Goal: Information Seeking & Learning: Learn about a topic

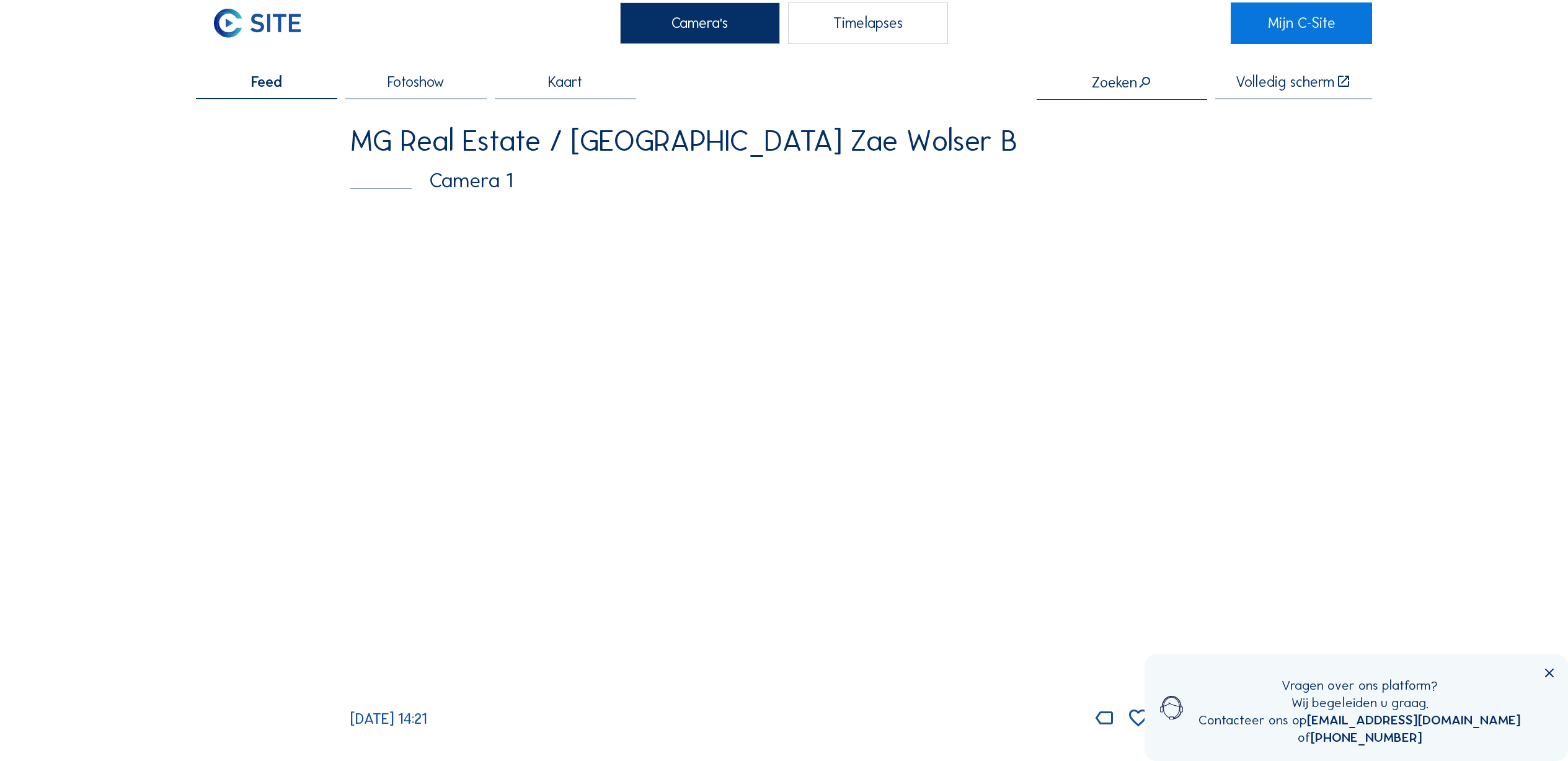
scroll to position [30, 0]
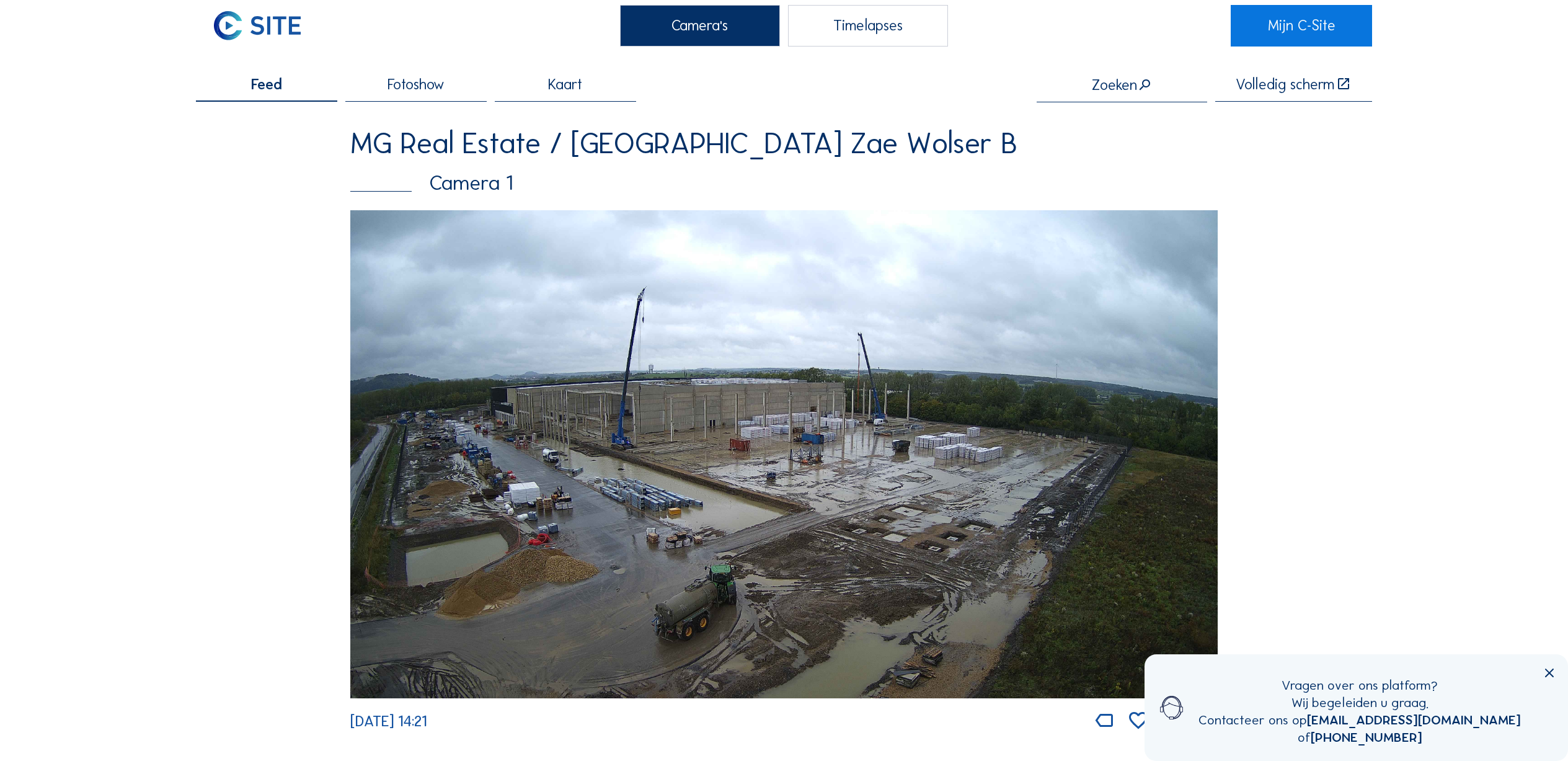
click at [1554, 675] on icon at bounding box center [1549, 674] width 15 height 16
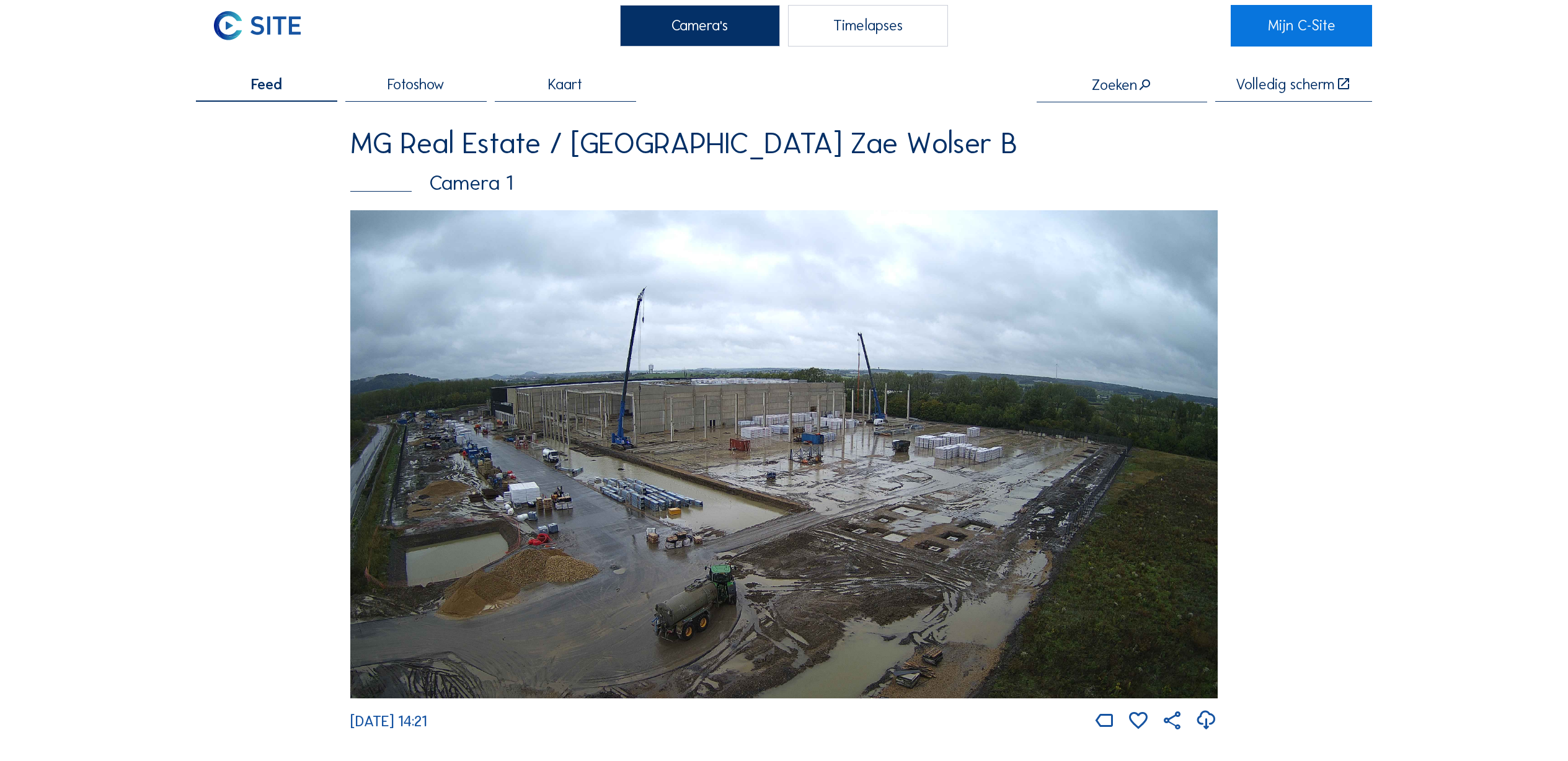
click at [908, 467] on img at bounding box center [784, 454] width 868 height 488
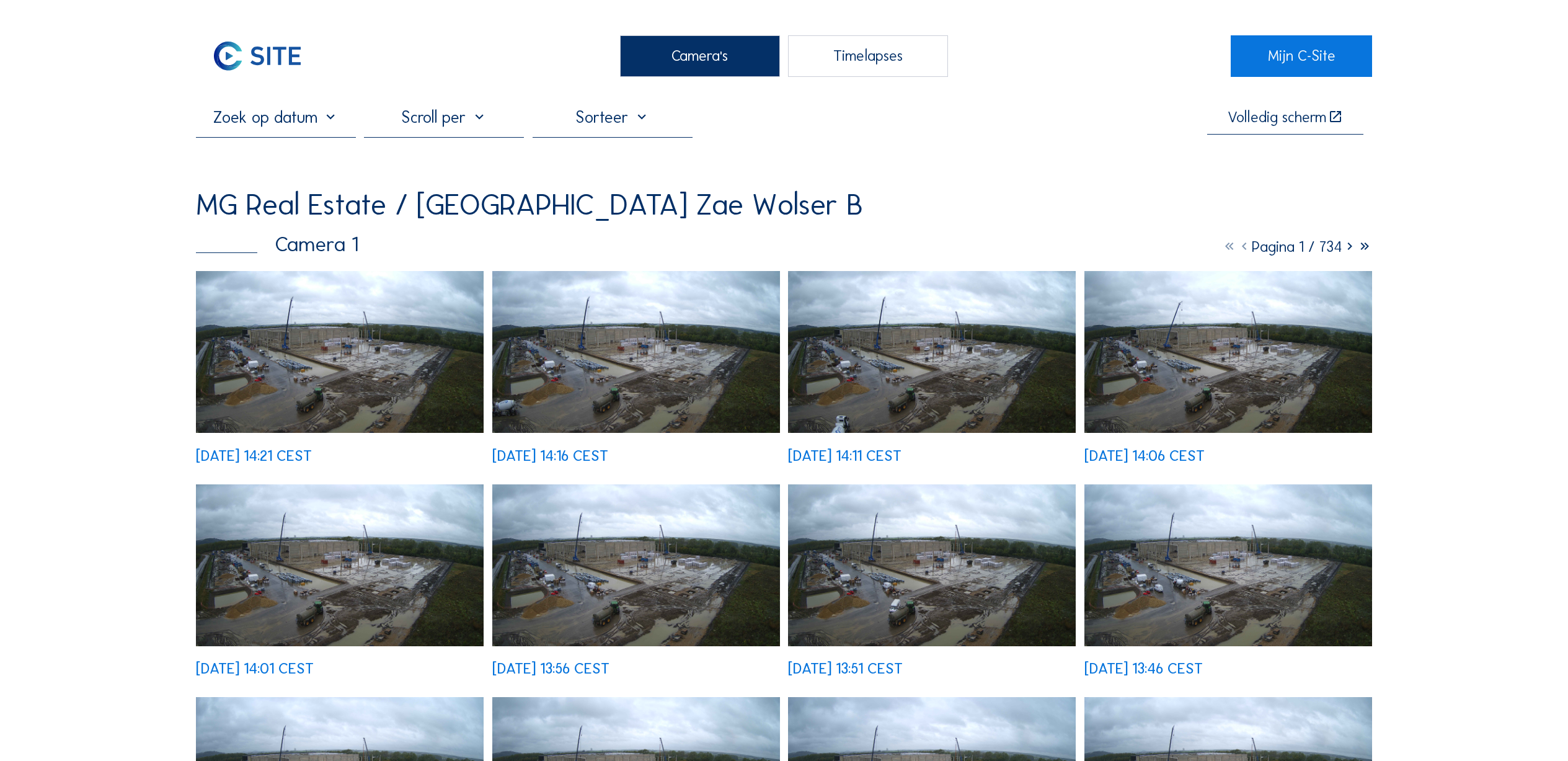
click at [389, 346] on img at bounding box center [340, 351] width 288 height 162
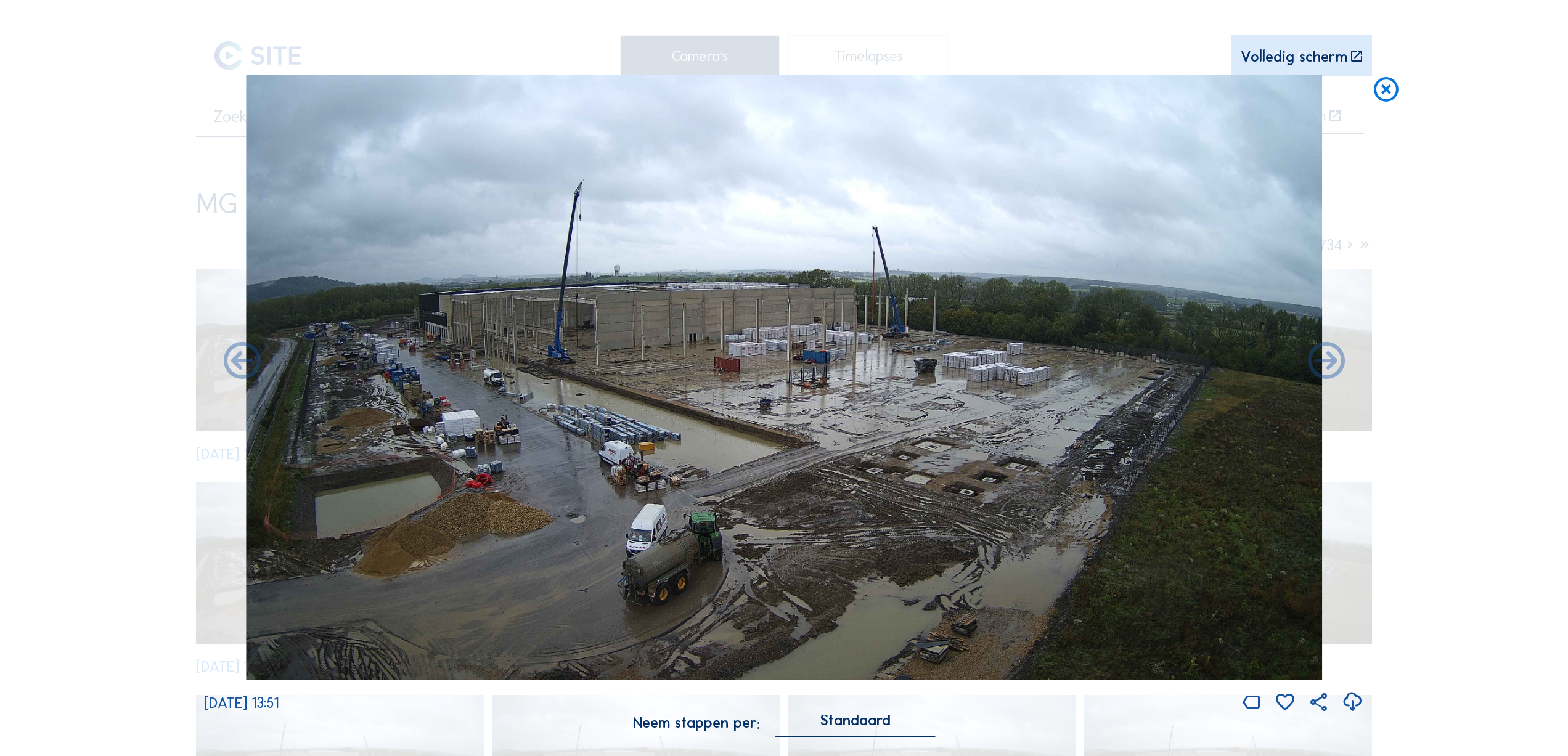
click at [1382, 83] on icon at bounding box center [1386, 90] width 29 height 31
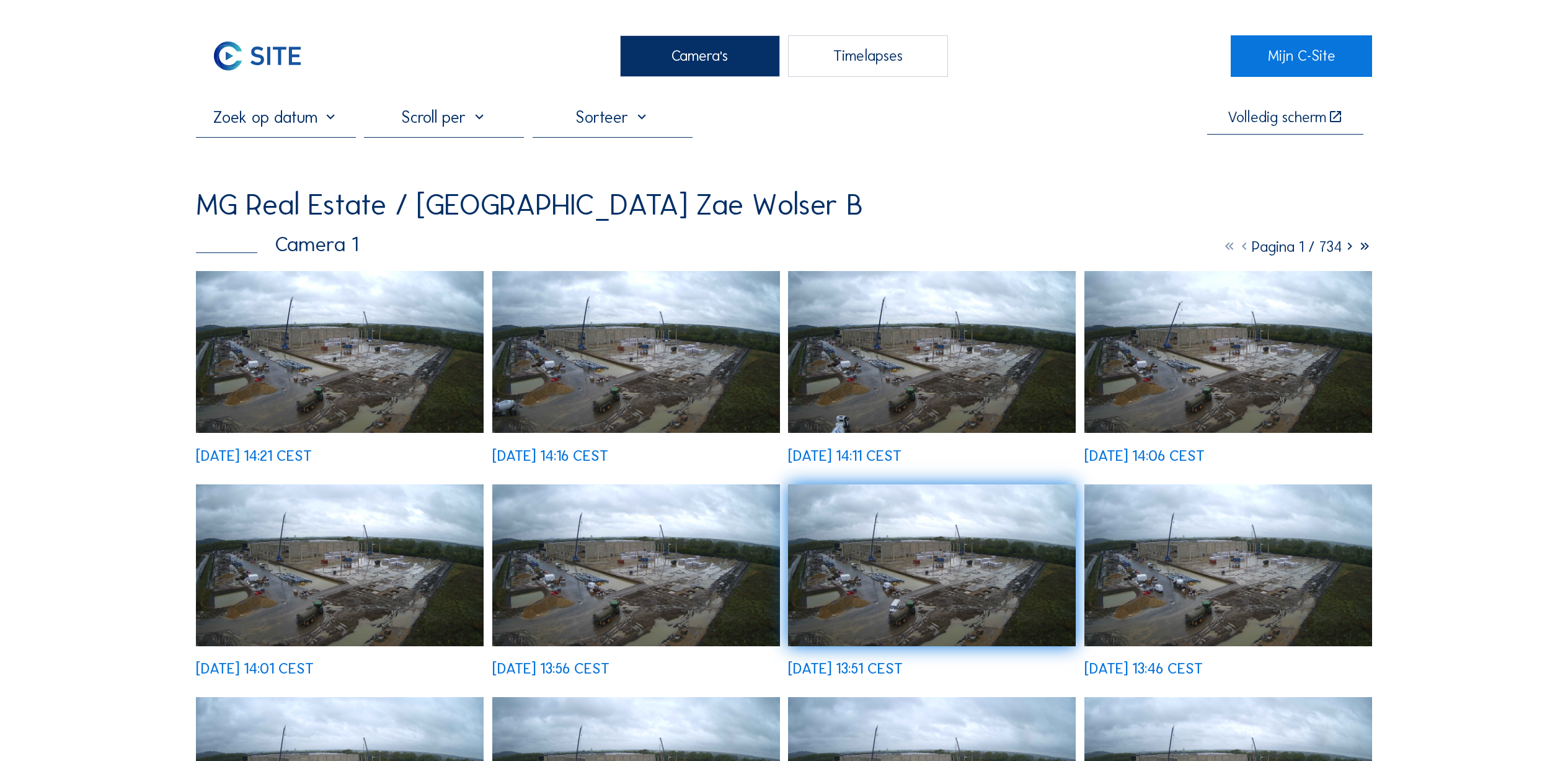
click at [289, 407] on img at bounding box center [340, 351] width 288 height 162
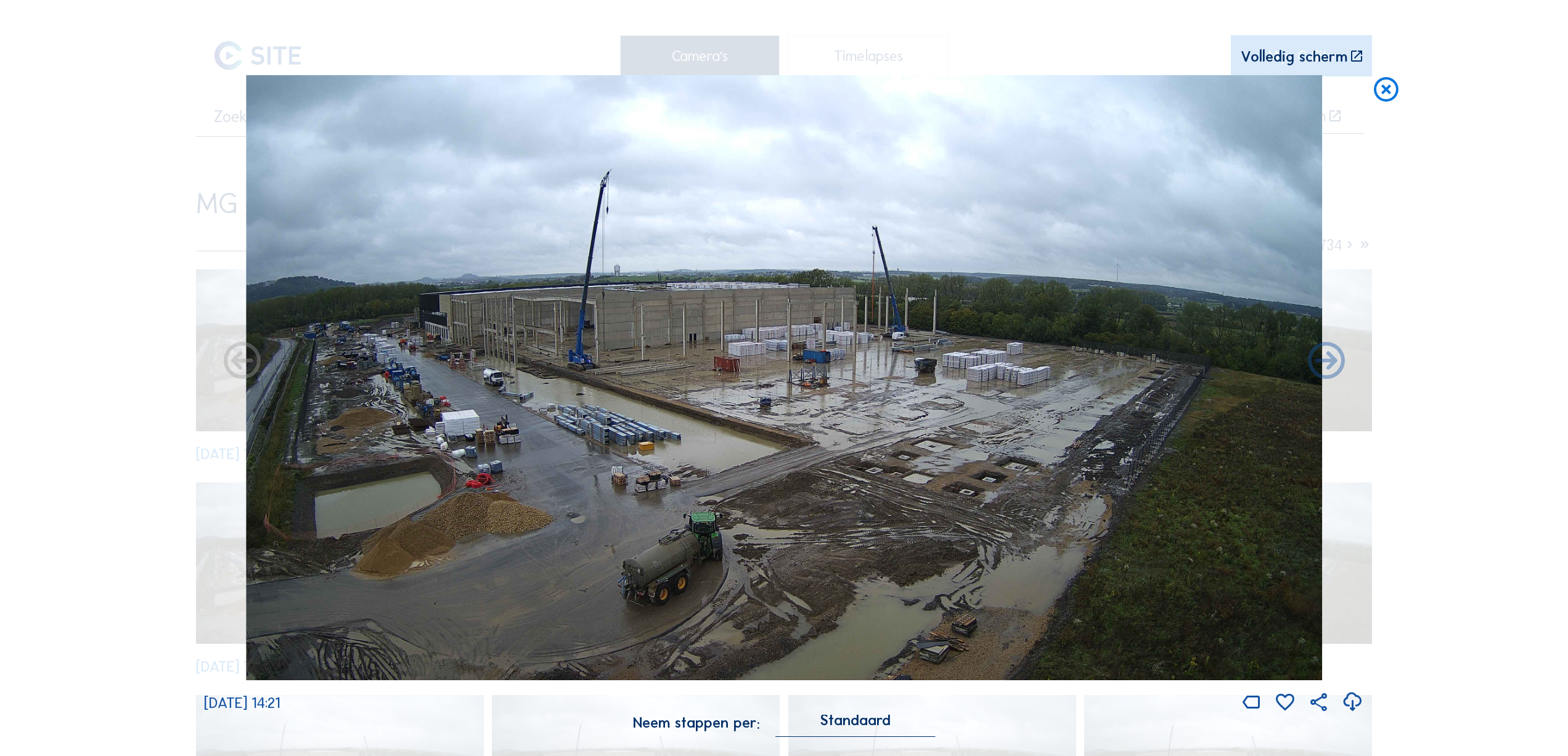
click at [253, 364] on icon at bounding box center [243, 362] width 44 height 45
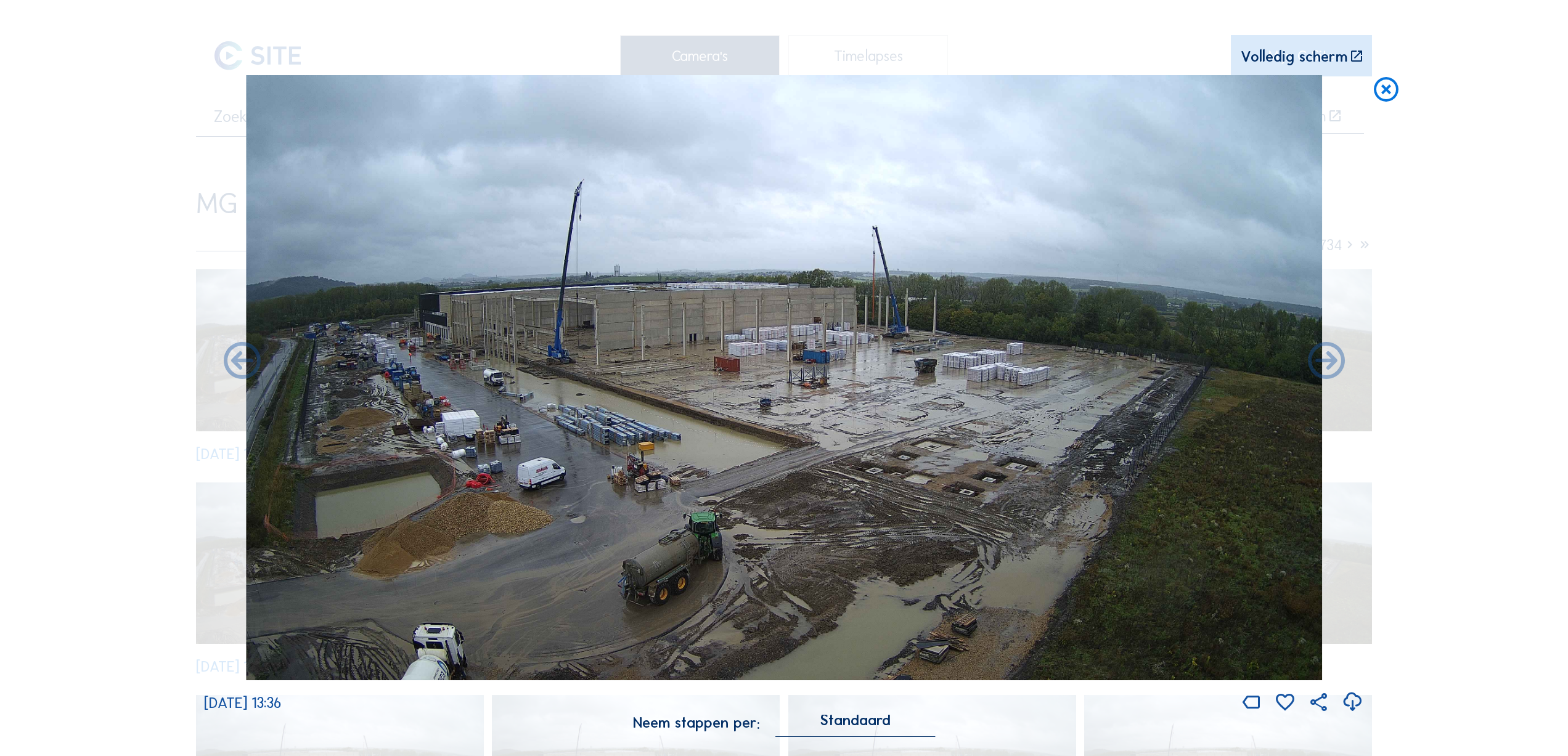
click at [1399, 87] on icon at bounding box center [1386, 90] width 29 height 31
